Goal: Task Accomplishment & Management: Complete application form

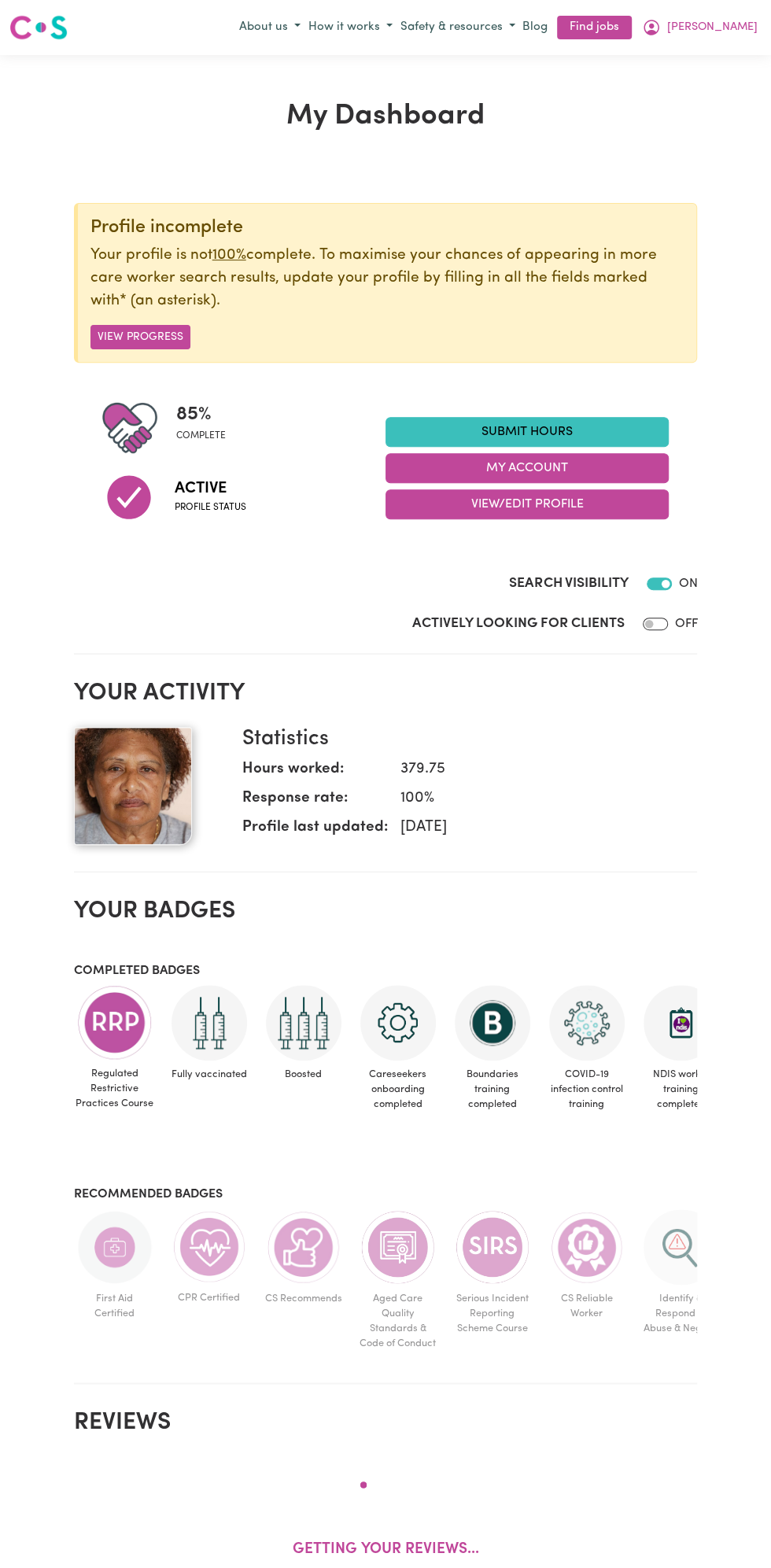
click at [540, 423] on link "Submit Hours" at bounding box center [526, 432] width 283 height 30
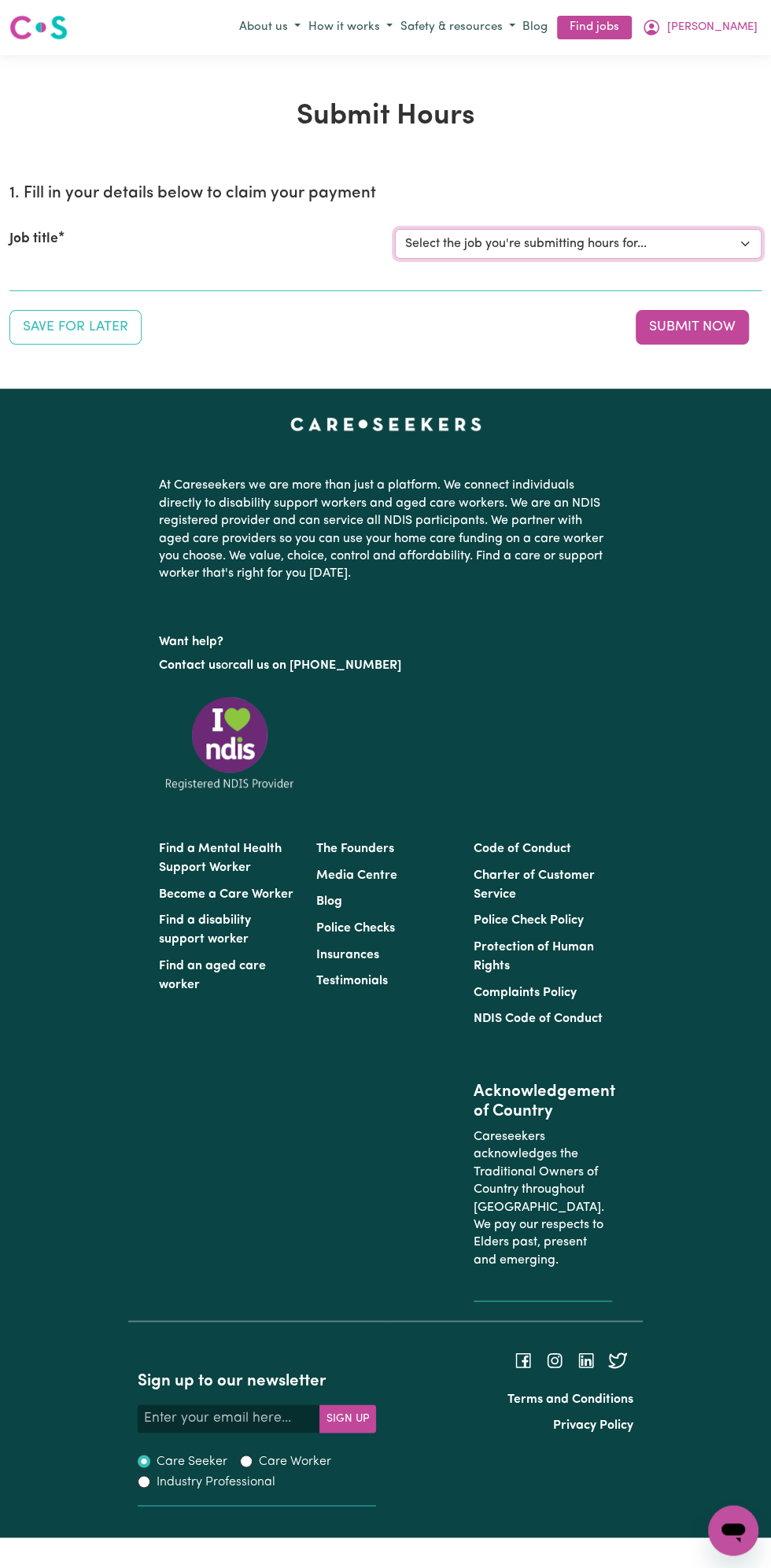
click at [527, 234] on select "Select the job you're submitting hours for... [Vartouhie ([PERSON_NAME]) [PERSO…" at bounding box center [578, 244] width 366 height 30
select select "13810"
click at [395, 229] on select "Select the job you're submitting hours for... [Vartouhie ([PERSON_NAME]) [PERSO…" at bounding box center [578, 244] width 366 height 30
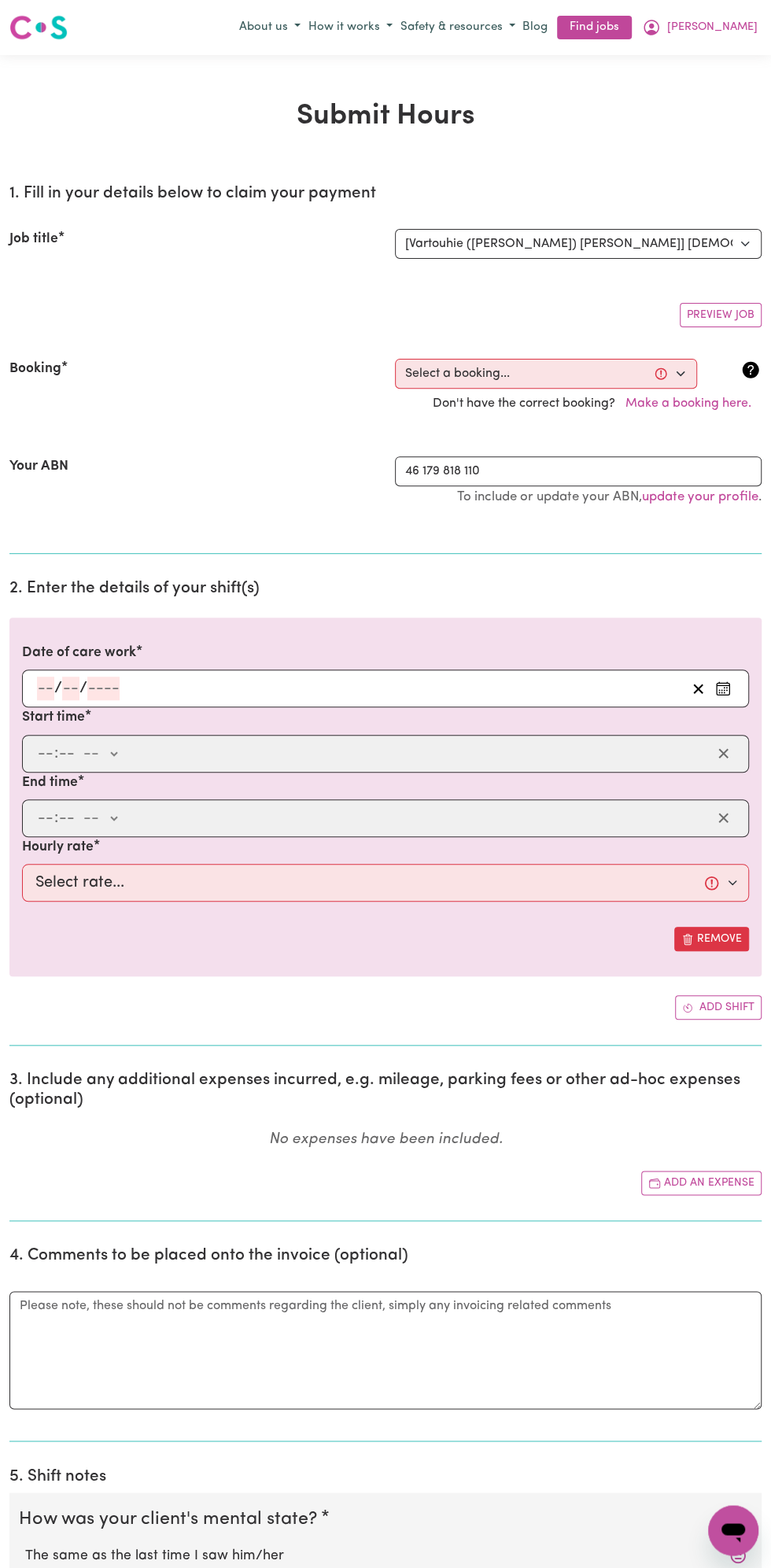
click at [91, 579] on h2 "2. Enter the details of your shift(s)" at bounding box center [386, 588] width 752 height 20
click at [45, 684] on input "number" at bounding box center [45, 687] width 17 height 23
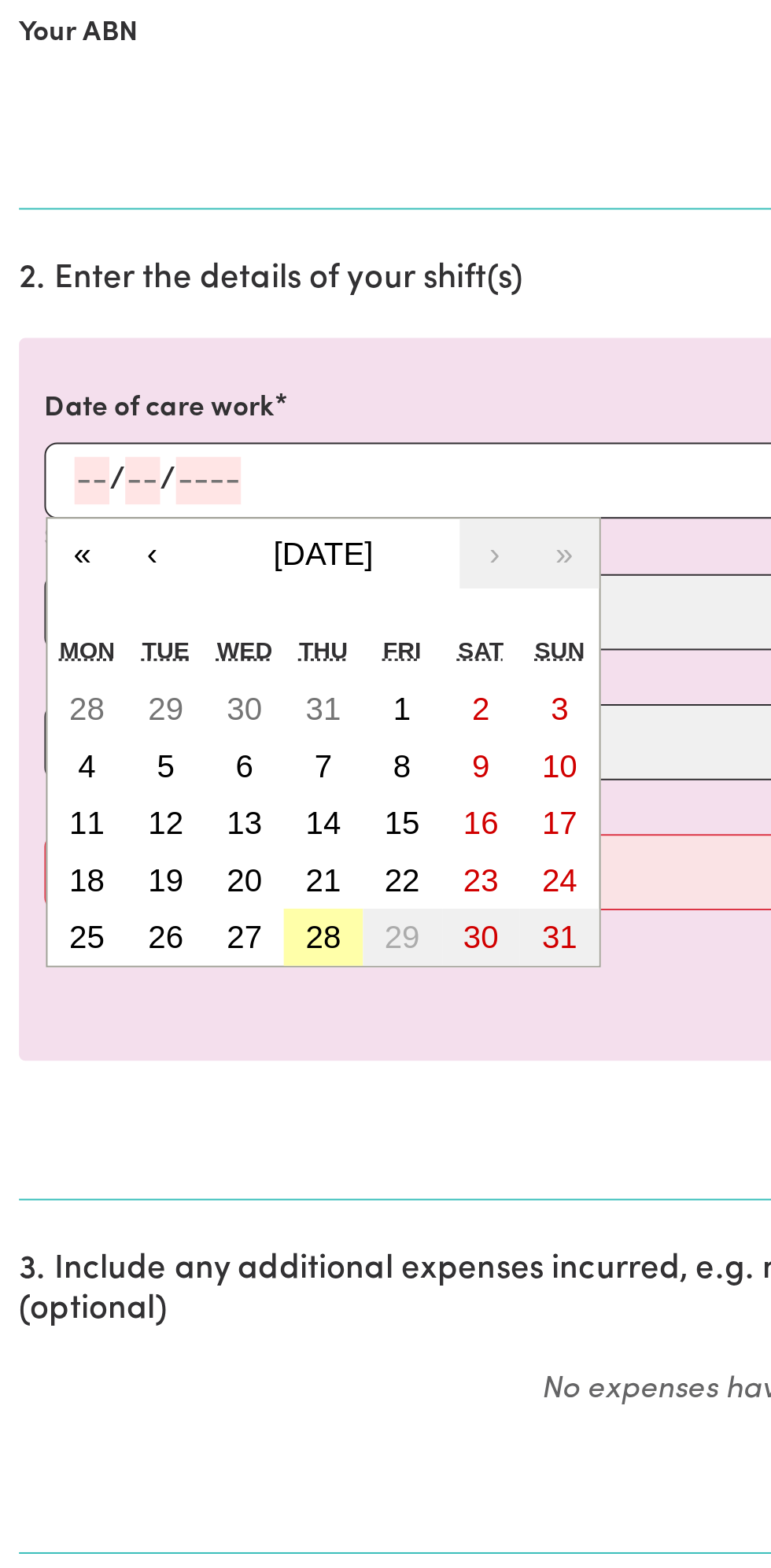
click at [173, 921] on button "28" at bounding box center [160, 915] width 39 height 29
type input "[DATE]"
type input "28"
type input "8"
type input "2025"
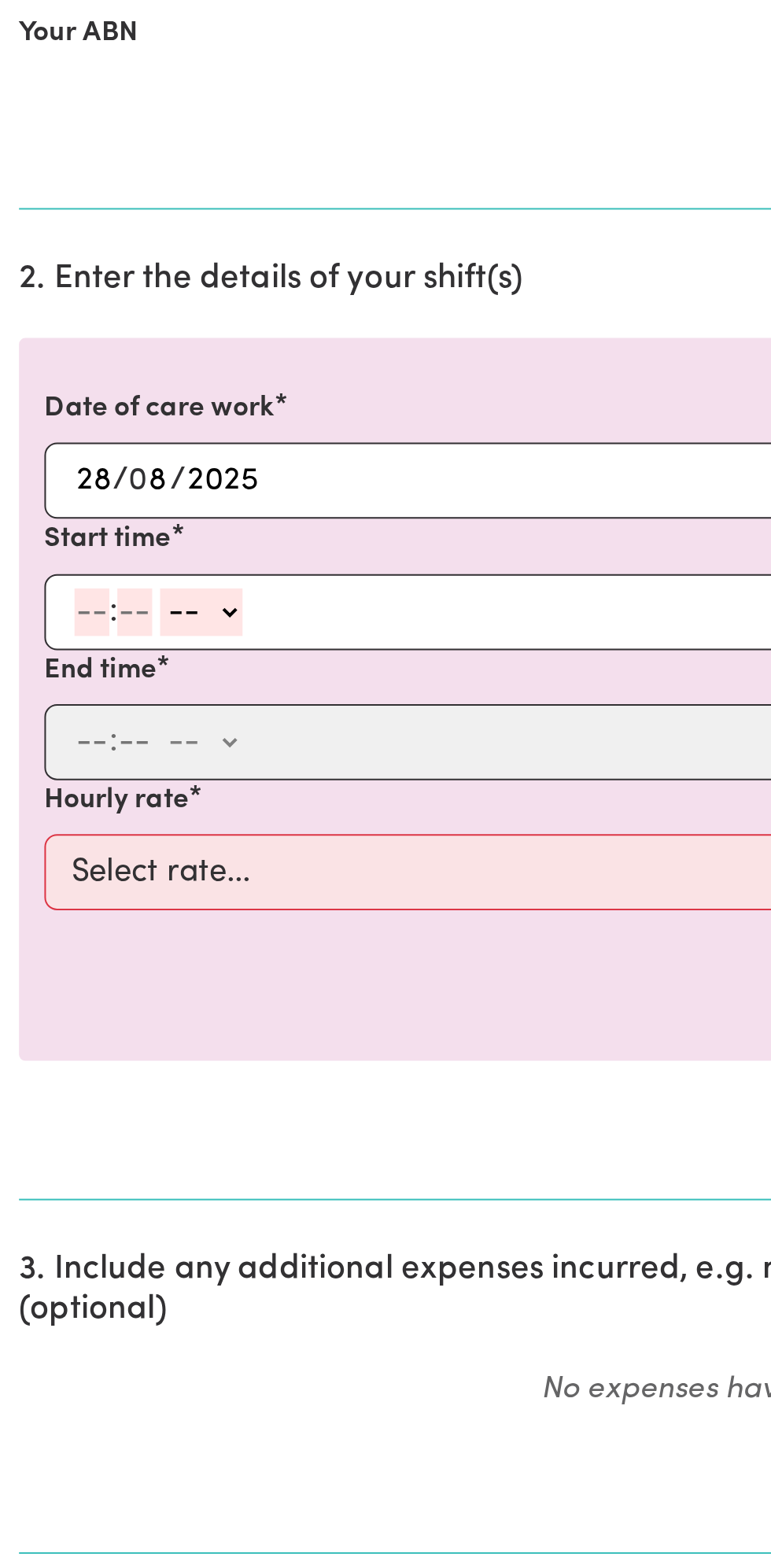
click at [38, 747] on input "number" at bounding box center [45, 753] width 17 height 23
type input "8"
type input "0"
click at [117, 746] on select "-- am pm" at bounding box center [97, 753] width 41 height 23
select select "am"
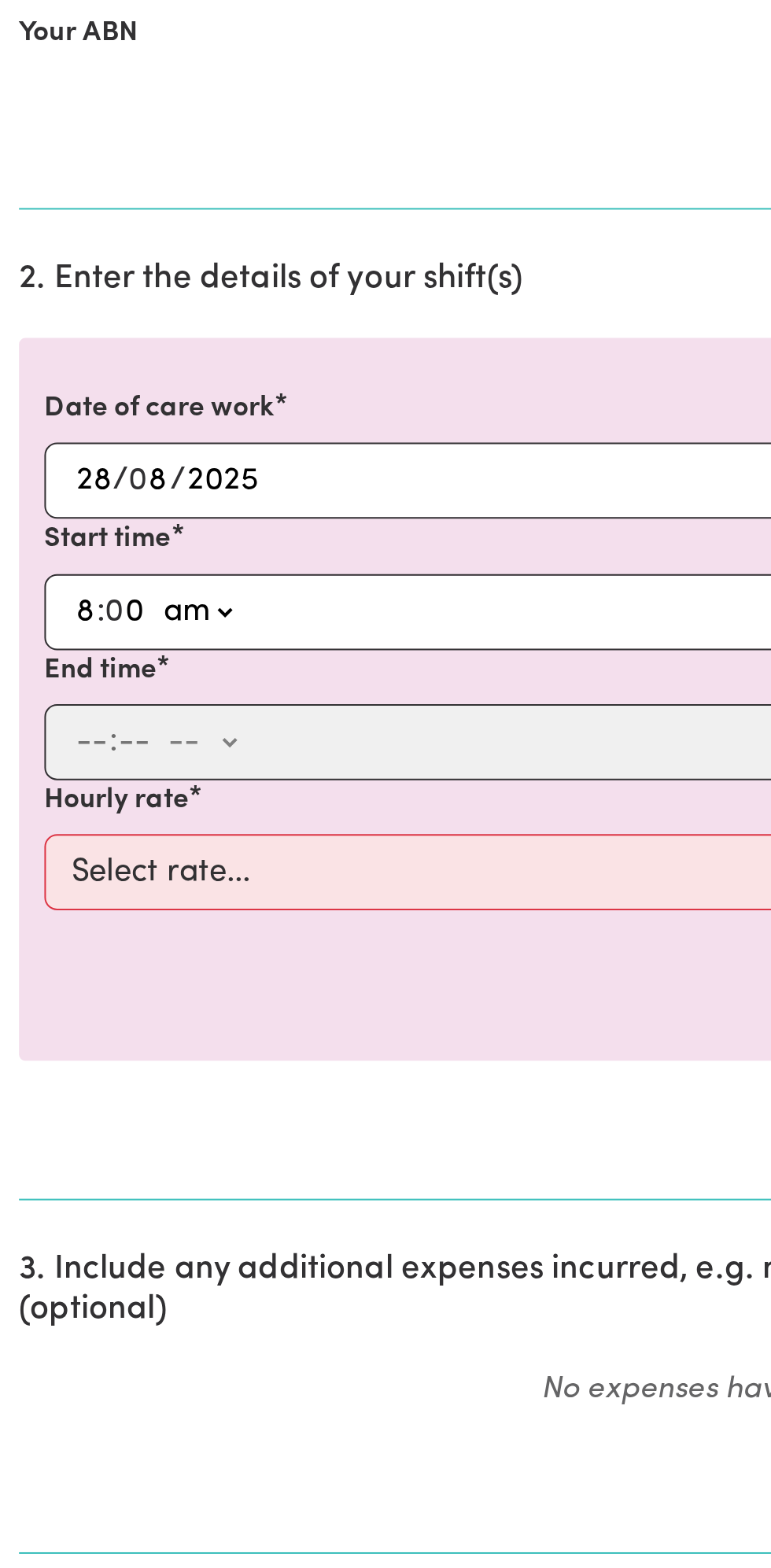
click at [77, 741] on select "-- am pm" at bounding box center [97, 753] width 41 height 23
type input "08:00"
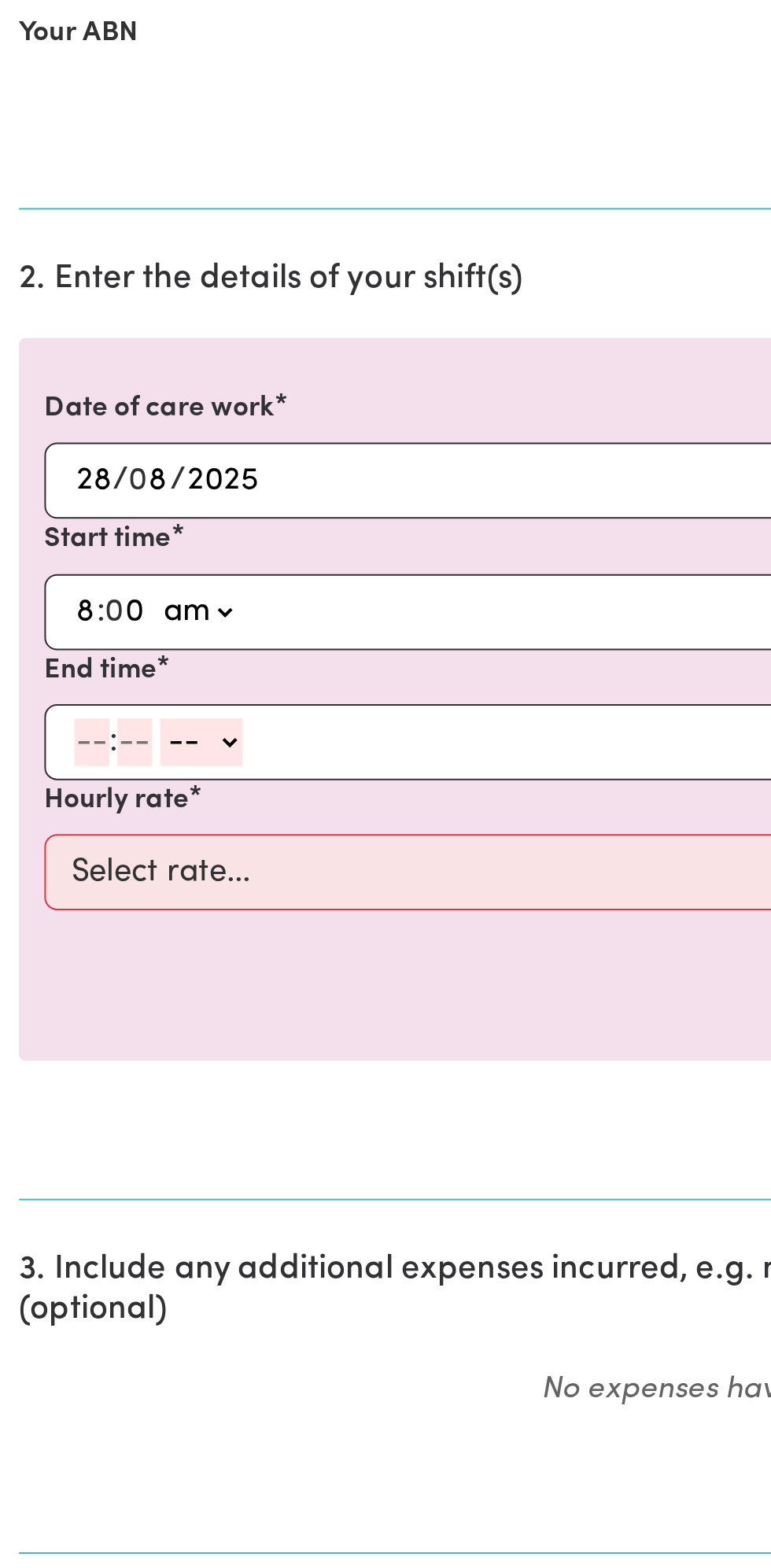
click at [40, 815] on input "number" at bounding box center [45, 818] width 17 height 23
type input "9"
type input "0"
click at [117, 810] on select "-- am pm" at bounding box center [97, 818] width 41 height 23
select select "am"
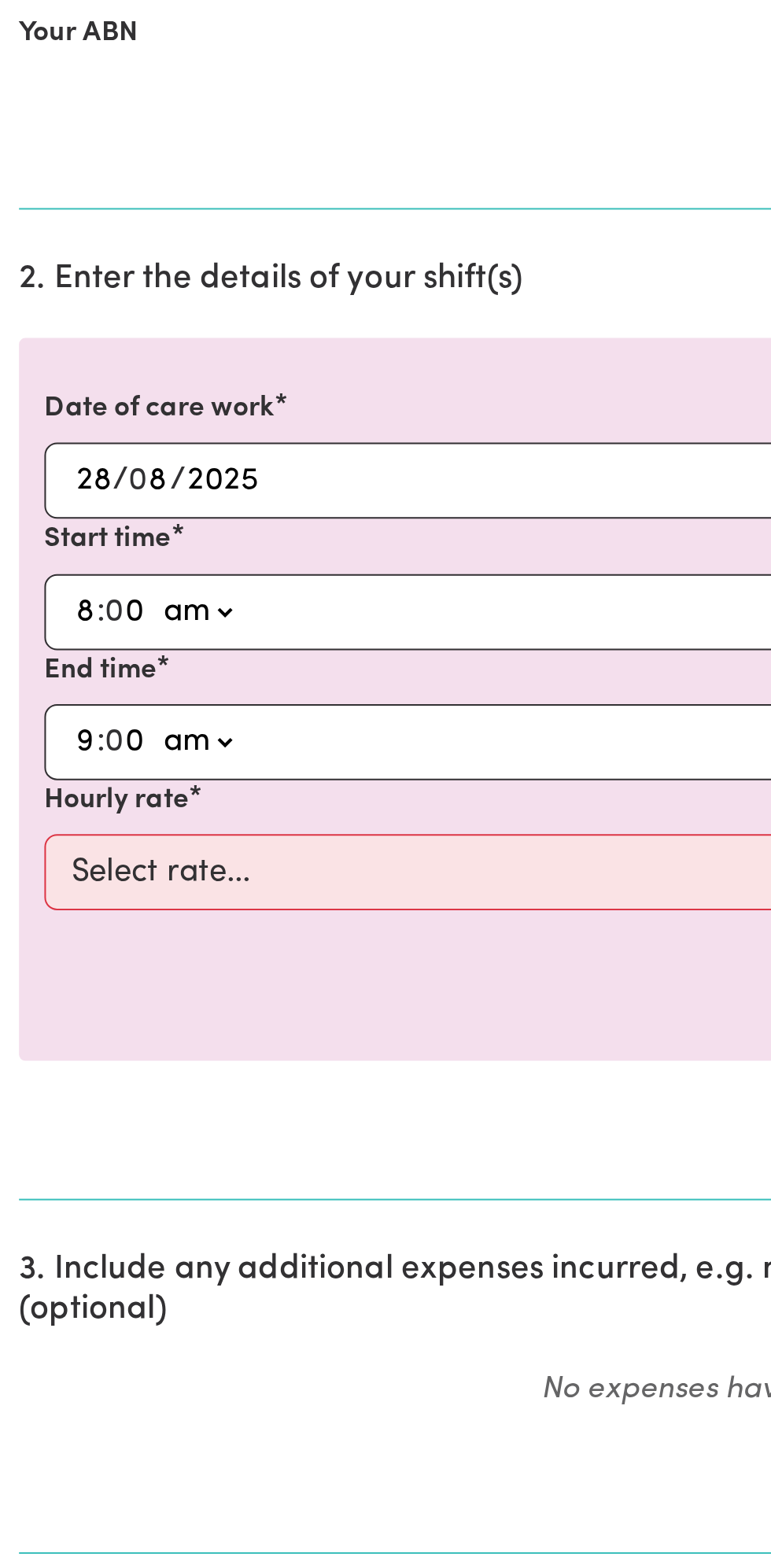
click at [77, 807] on select "-- am pm" at bounding box center [97, 818] width 41 height 23
type input "09:00"
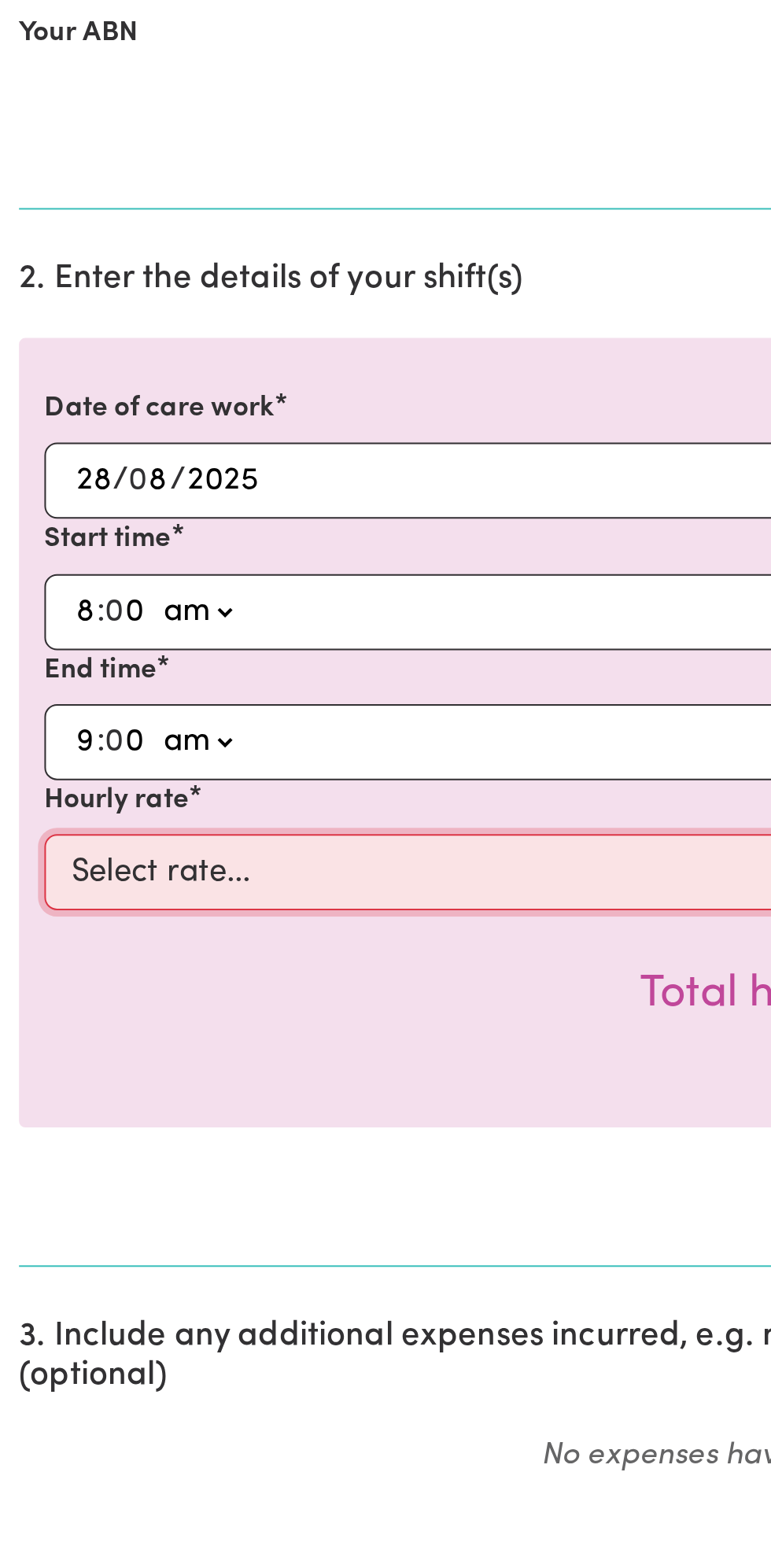
click at [172, 872] on select "Select rate... $49.00 (Weekday) $60.00 ([DATE])" at bounding box center [385, 882] width 727 height 37
select select "49-Weekday"
click at [22, 864] on select "Select rate... $49.00 (Weekday) $60.00 ([DATE])" at bounding box center [385, 882] width 727 height 37
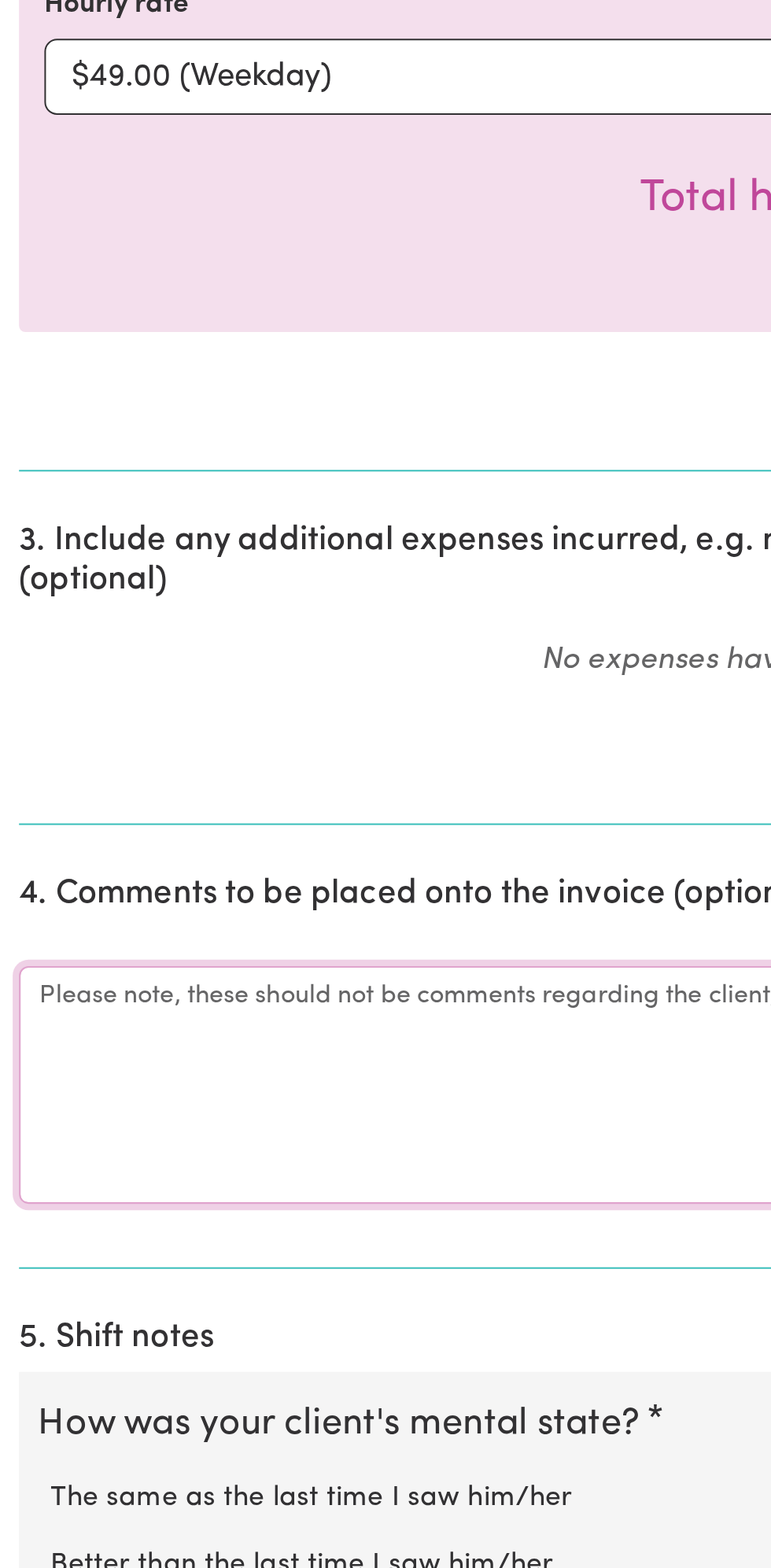
click at [101, 1298] on textarea "Comments" at bounding box center [386, 1317] width 752 height 118
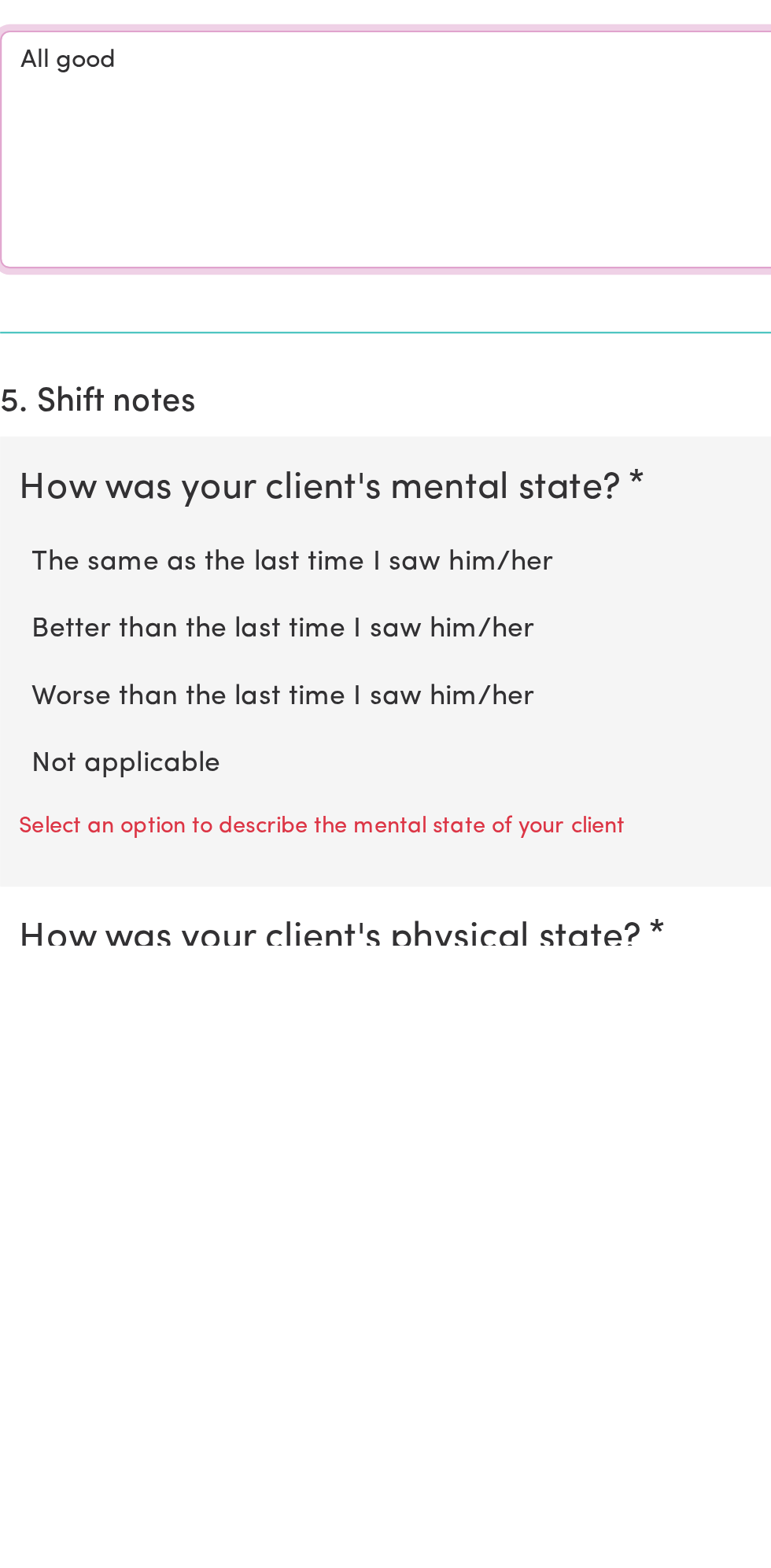
scroll to position [229, 0]
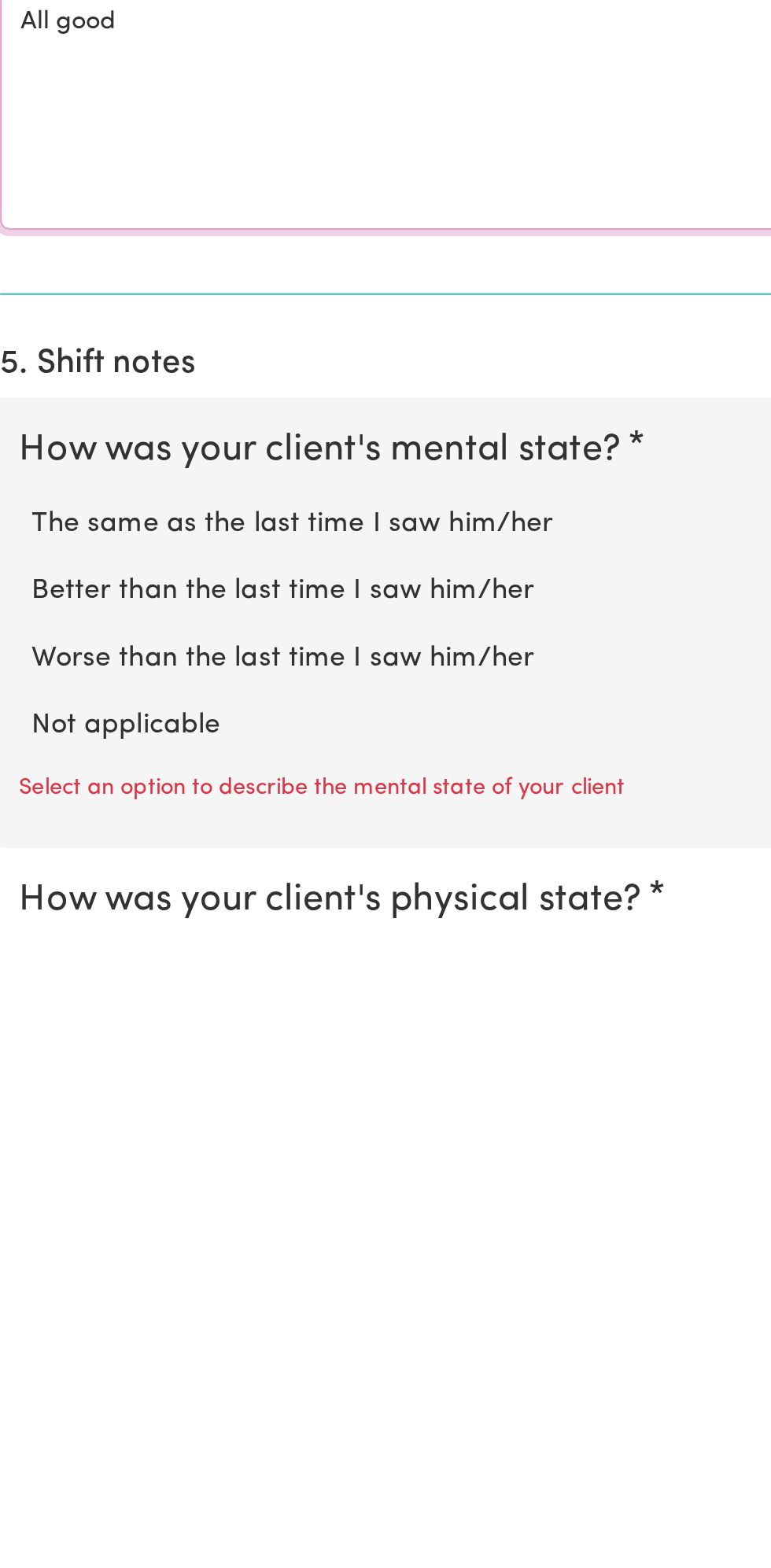
type textarea "All good"
click at [112, 1450] on label "Not applicable" at bounding box center [386, 1459] width 721 height 21
click at [25, 1449] on input "Not applicable" at bounding box center [24, 1448] width 1 height 1
radio input "true"
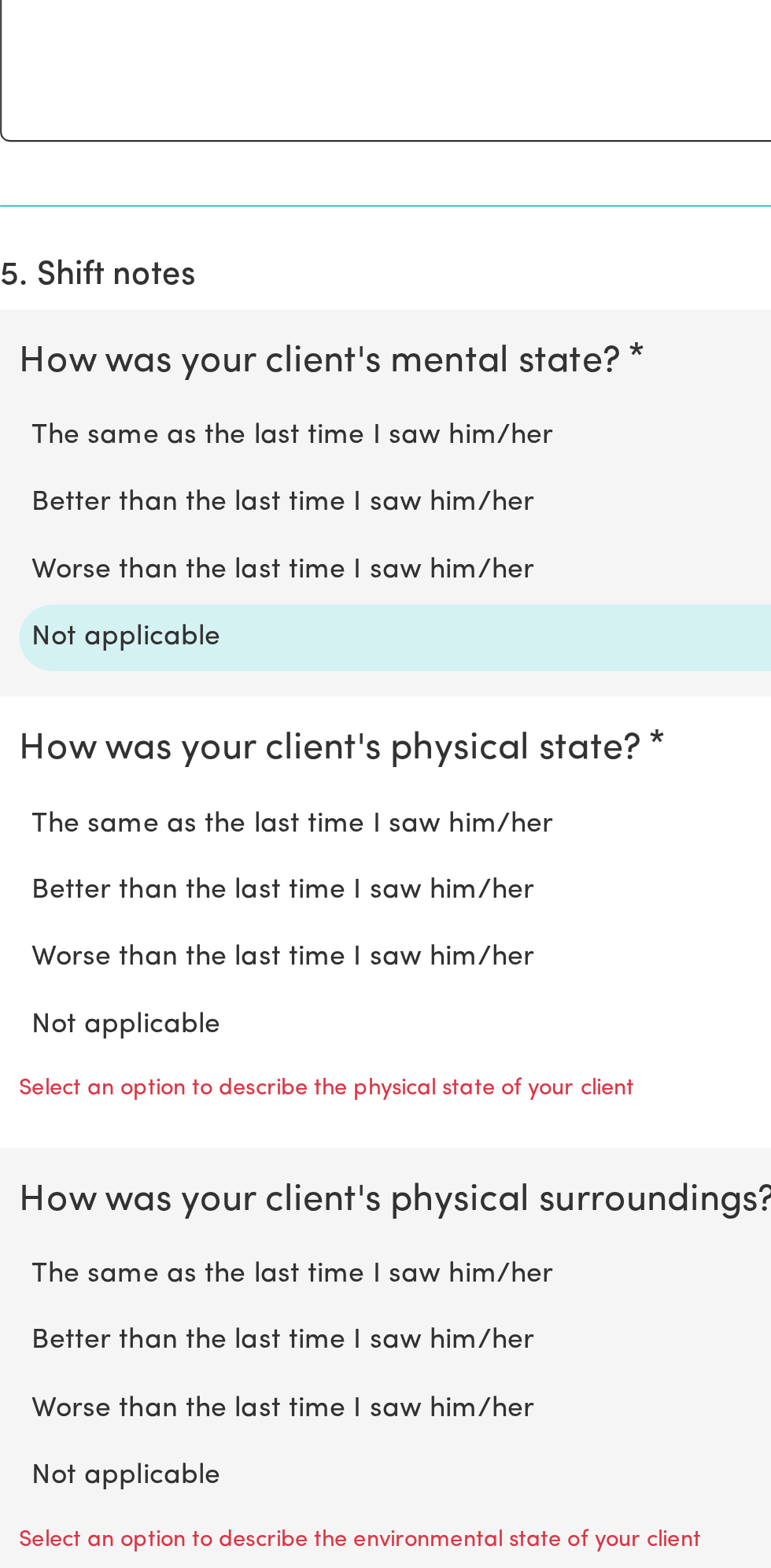
scroll to position [586, 0]
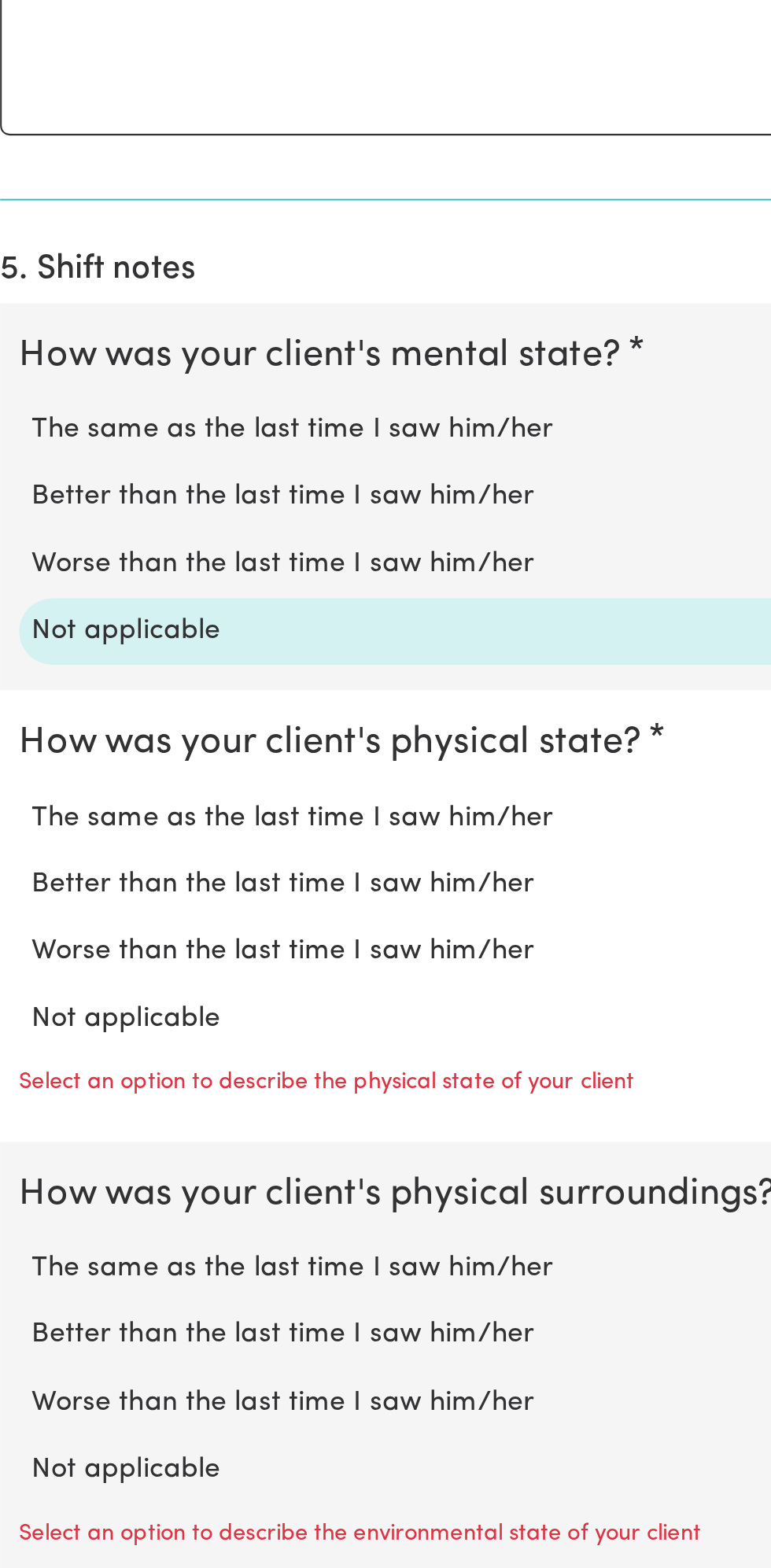
click at [107, 1285] on label "Not applicable" at bounding box center [386, 1296] width 721 height 21
click at [25, 1284] on input "Not applicable" at bounding box center [24, 1284] width 1 height 1
radio input "true"
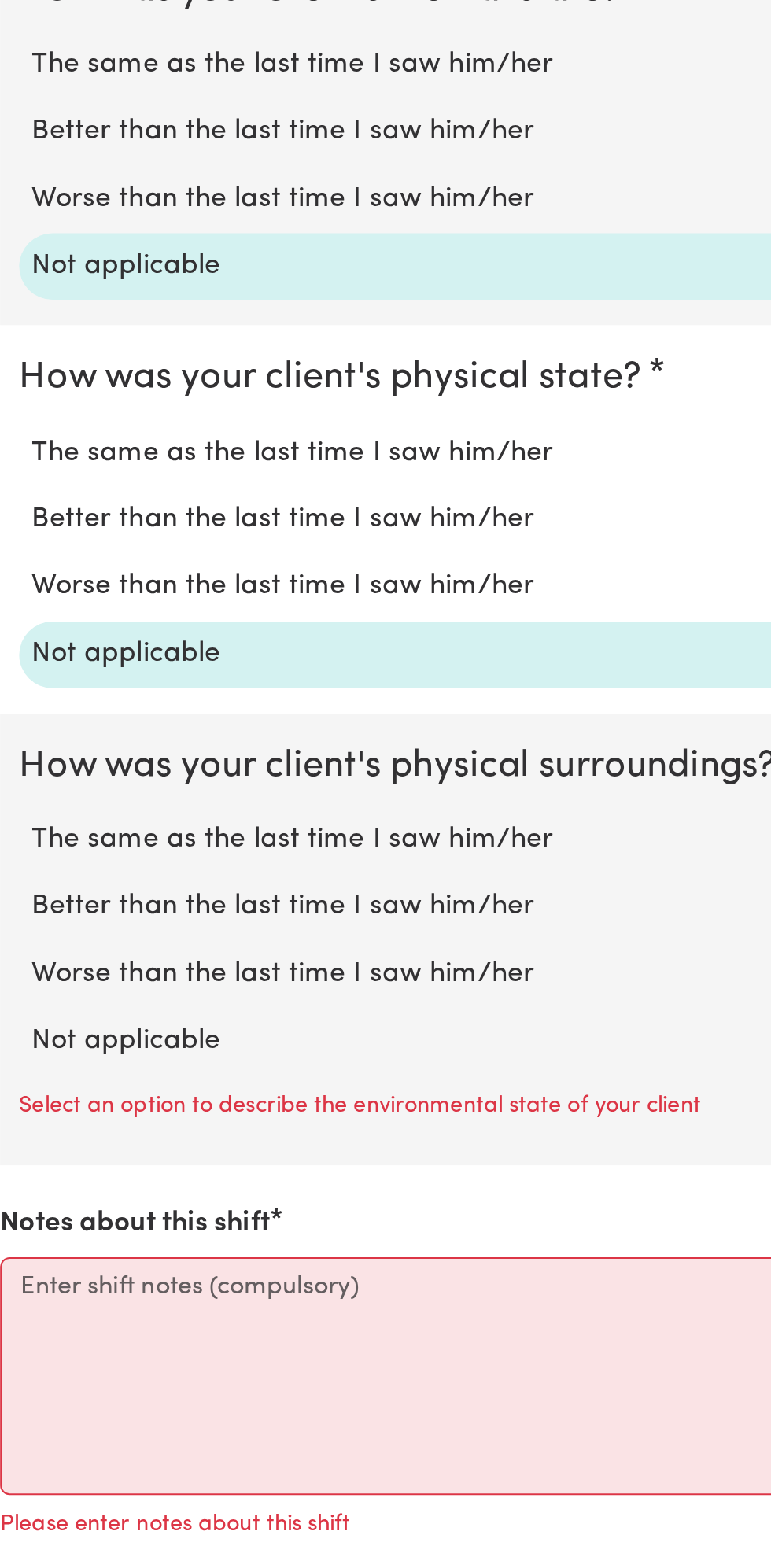
scroll to position [768, 0]
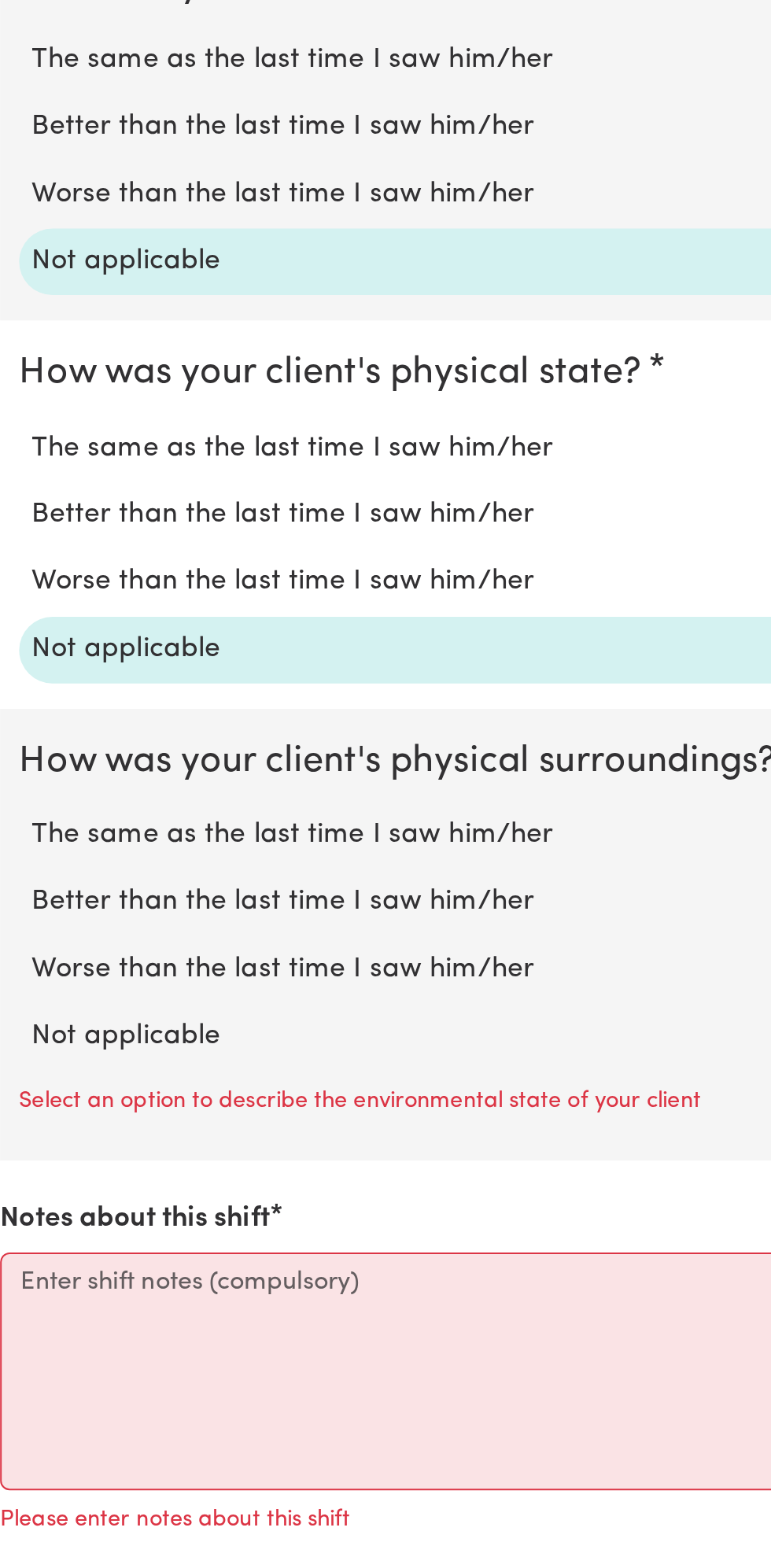
click at [103, 1294] on label "Not applicable" at bounding box center [386, 1304] width 721 height 21
click at [25, 1293] on input "Not applicable" at bounding box center [24, 1293] width 1 height 1
radio input "true"
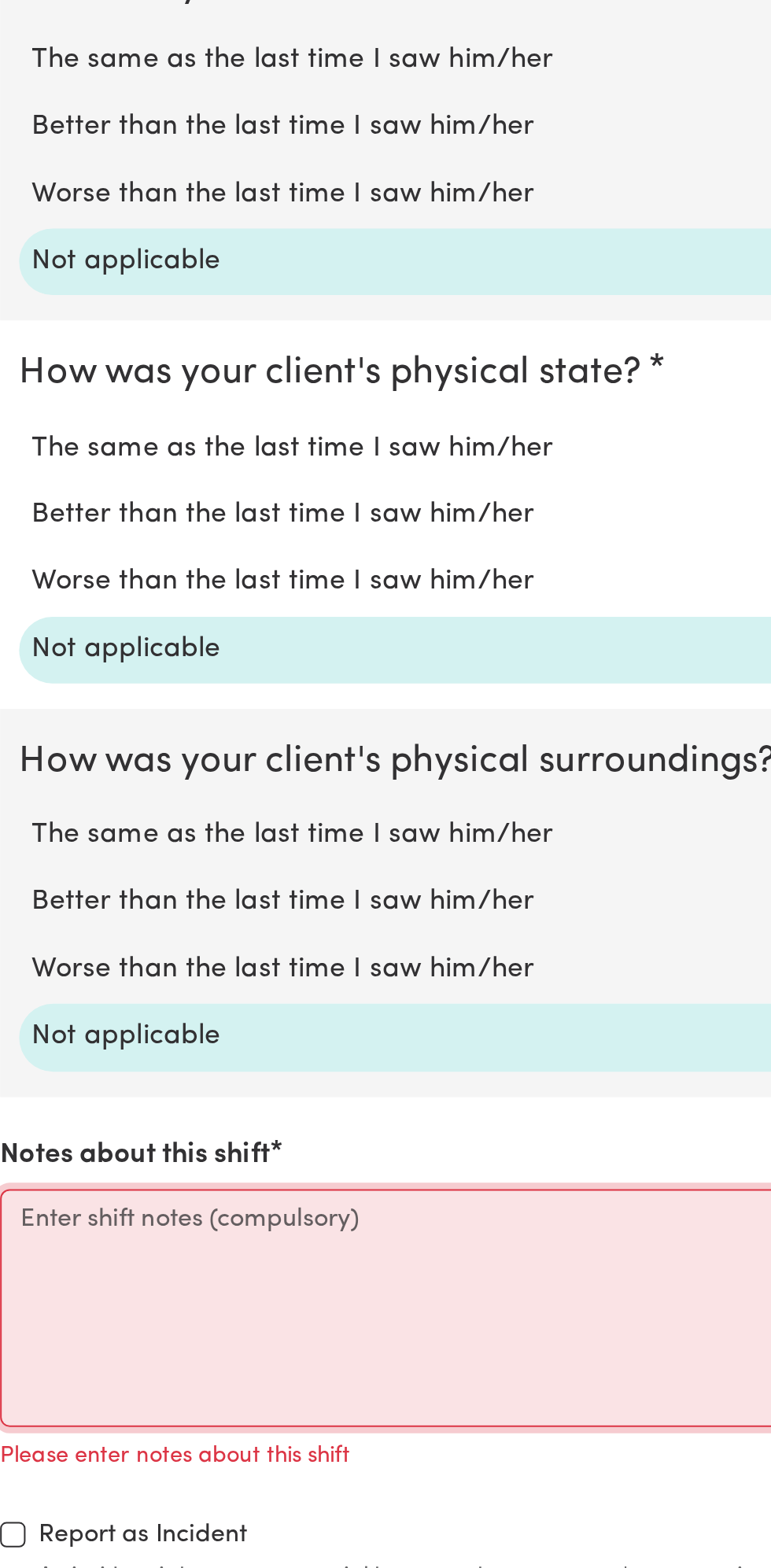
click at [86, 1417] on textarea "Notes about this shift" at bounding box center [386, 1439] width 752 height 118
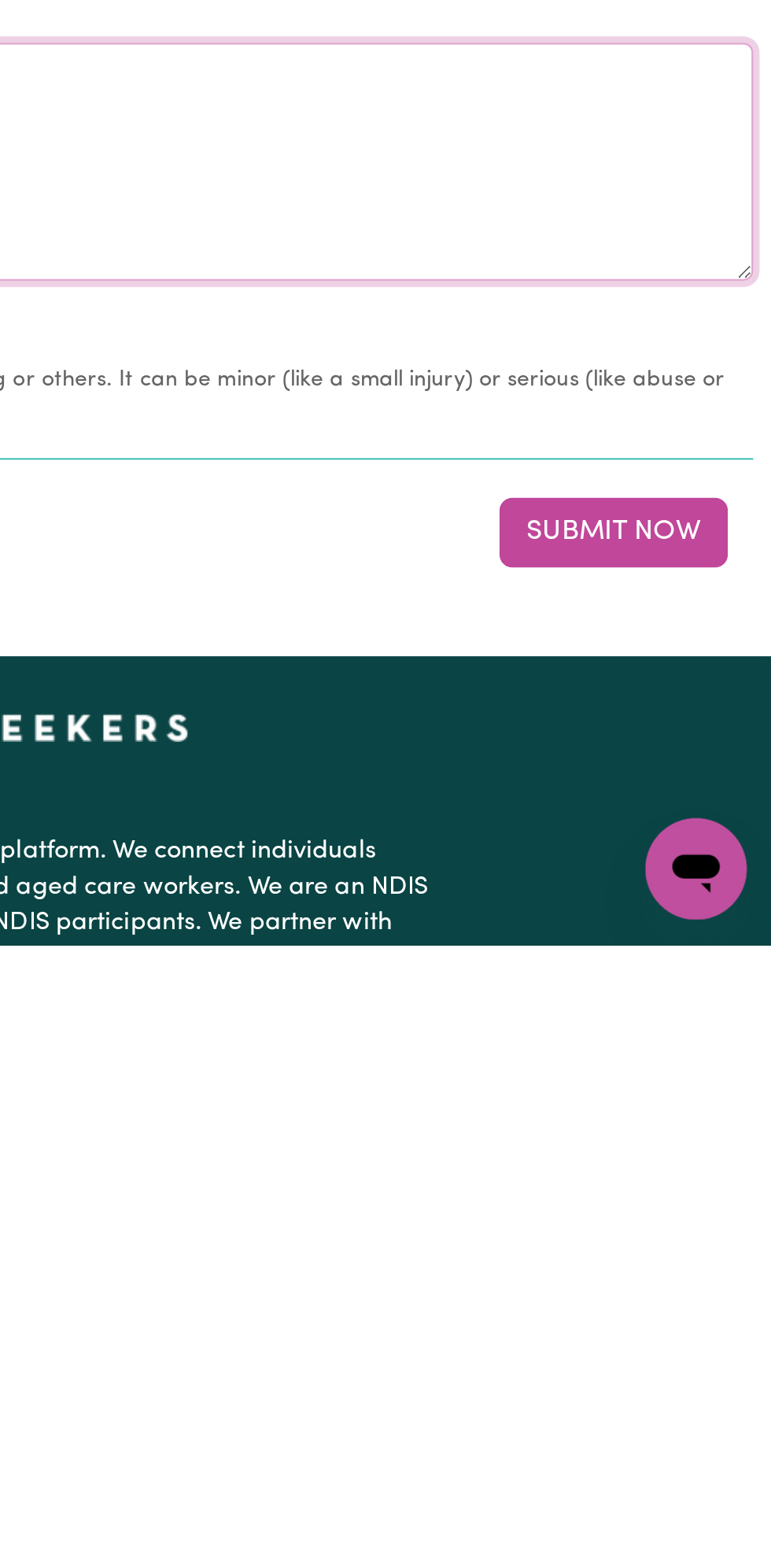
scroll to position [1029, 0]
type textarea "All good nothing change"
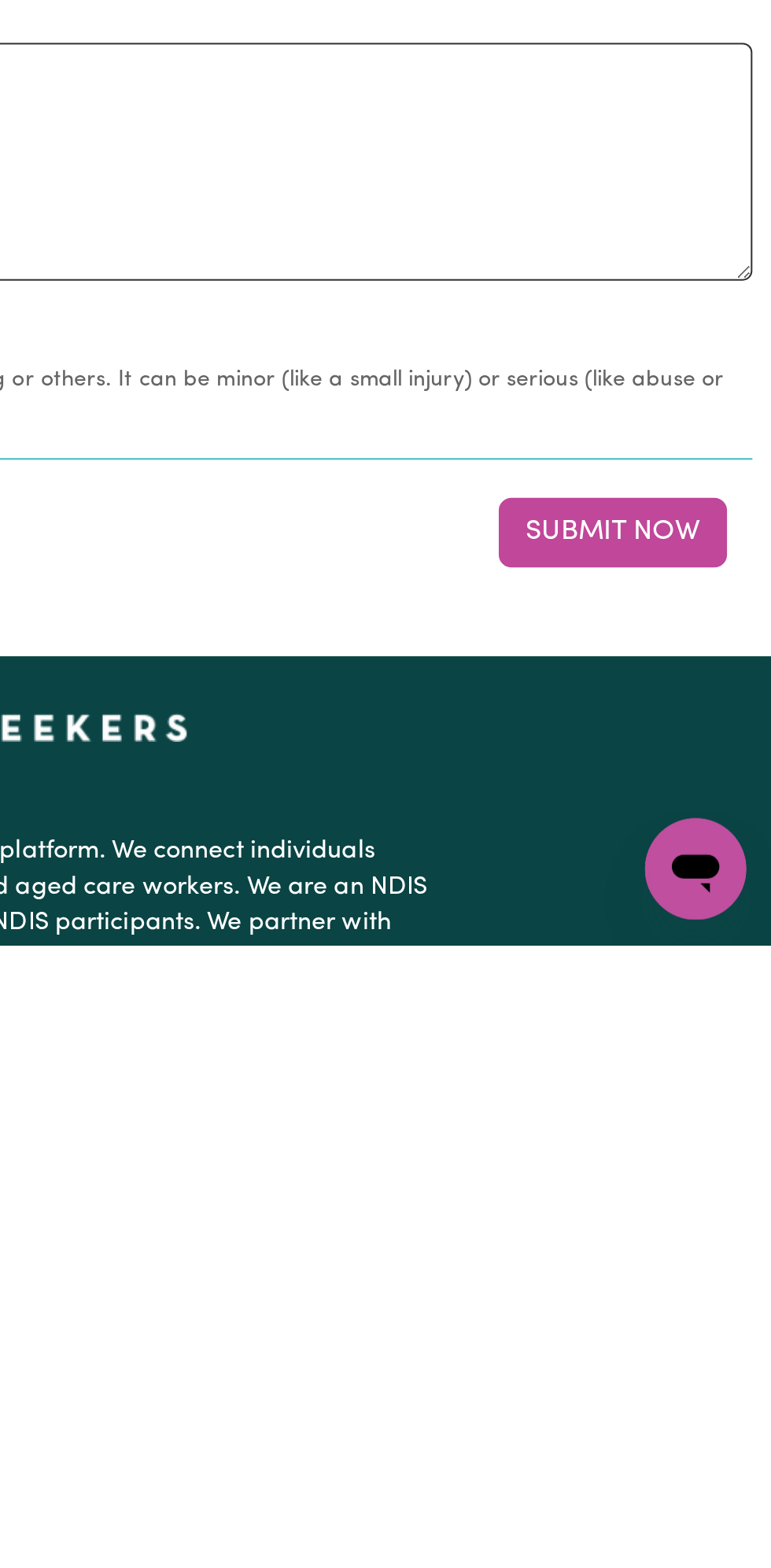
click at [702, 1356] on button "Submit Now" at bounding box center [692, 1364] width 113 height 35
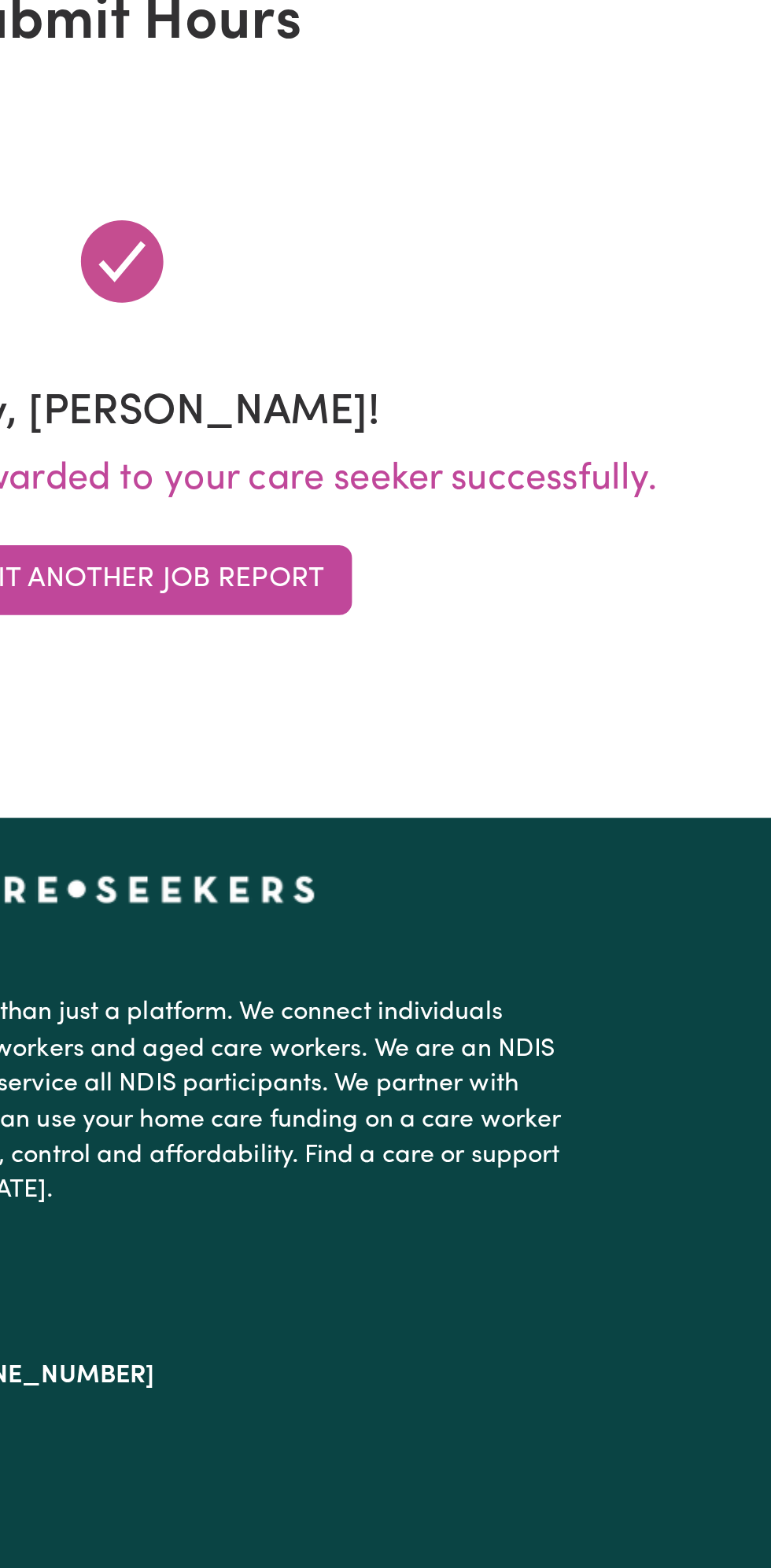
scroll to position [0, 0]
